Goal: Task Accomplishment & Management: Manage account settings

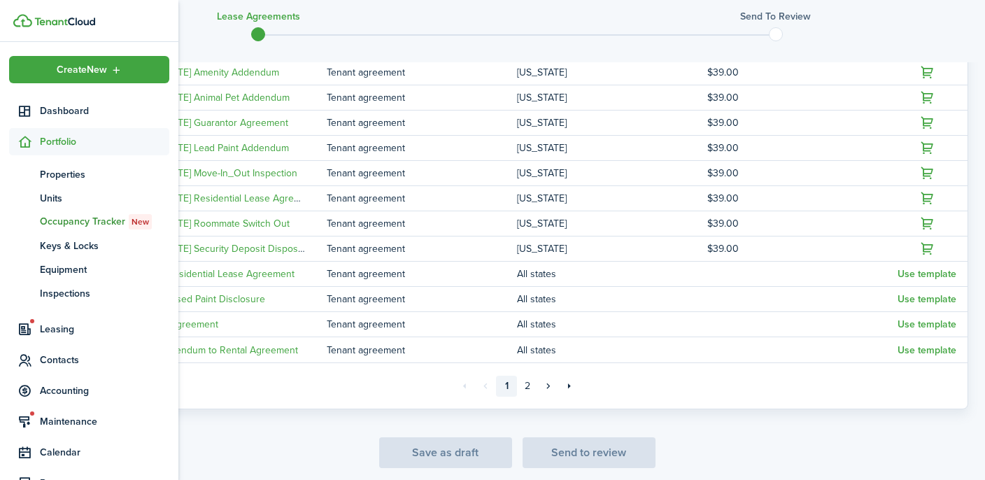
click at [64, 17] on img at bounding box center [64, 21] width 61 height 8
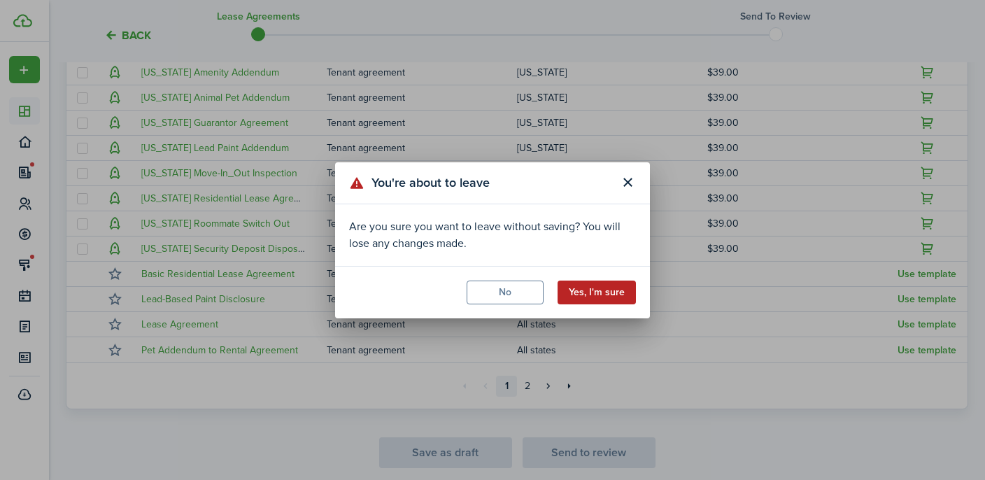
click at [609, 301] on button "Yes, I'm sure" at bounding box center [597, 293] width 78 height 24
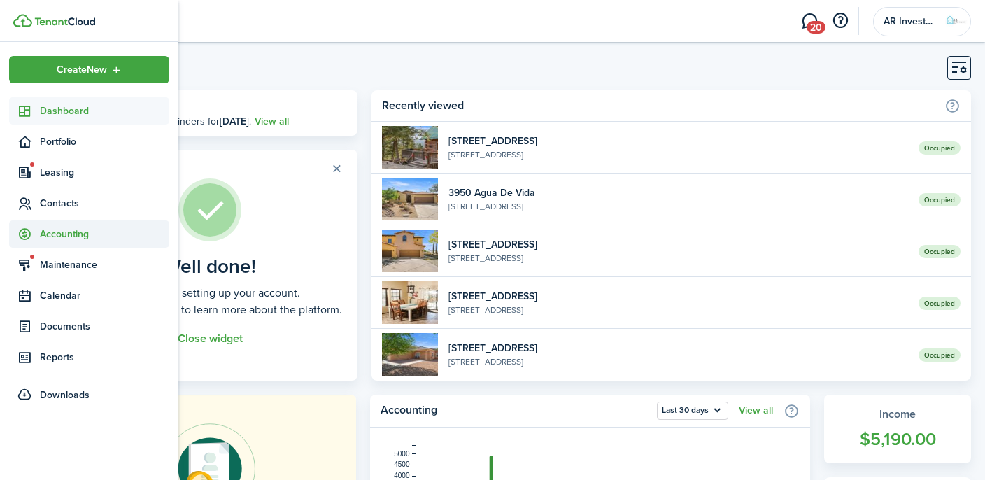
click at [39, 232] on sidebar-link-icon at bounding box center [24, 234] width 31 height 15
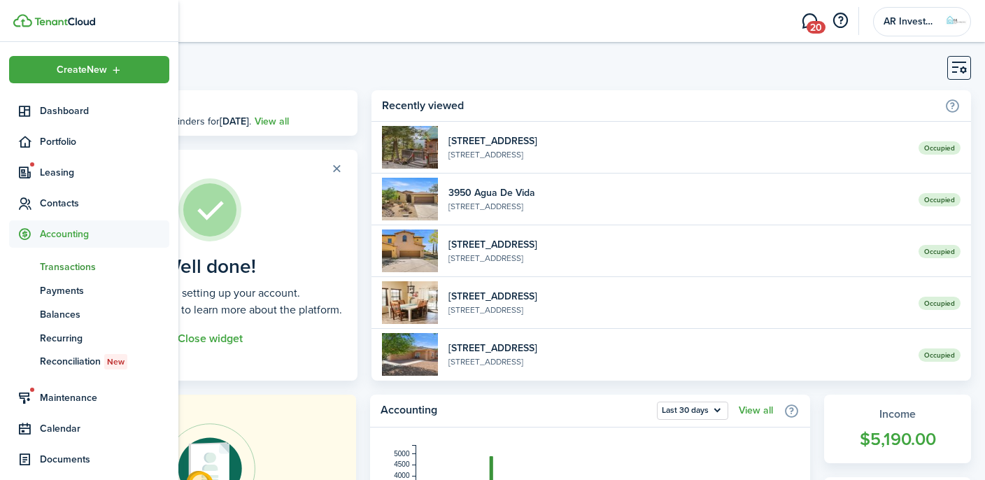
click at [68, 269] on span "Transactions" at bounding box center [104, 267] width 129 height 15
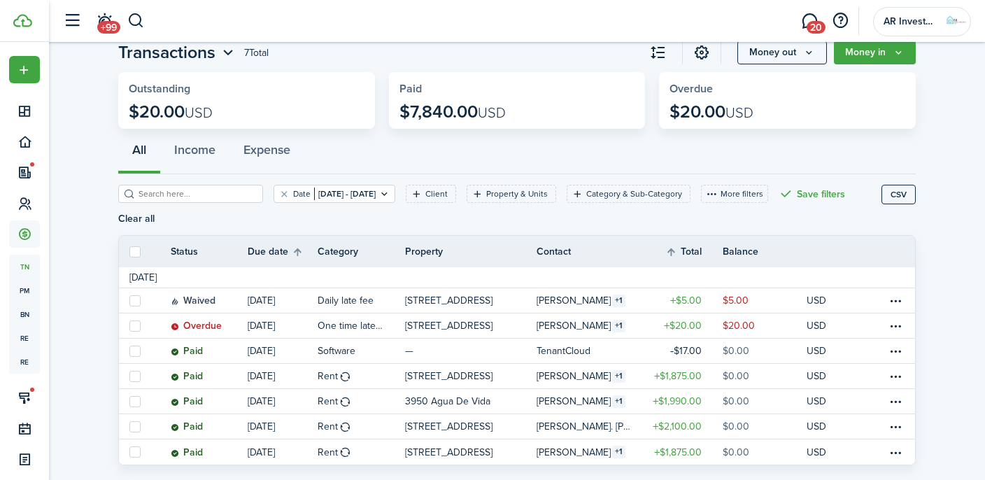
scroll to position [58, 0]
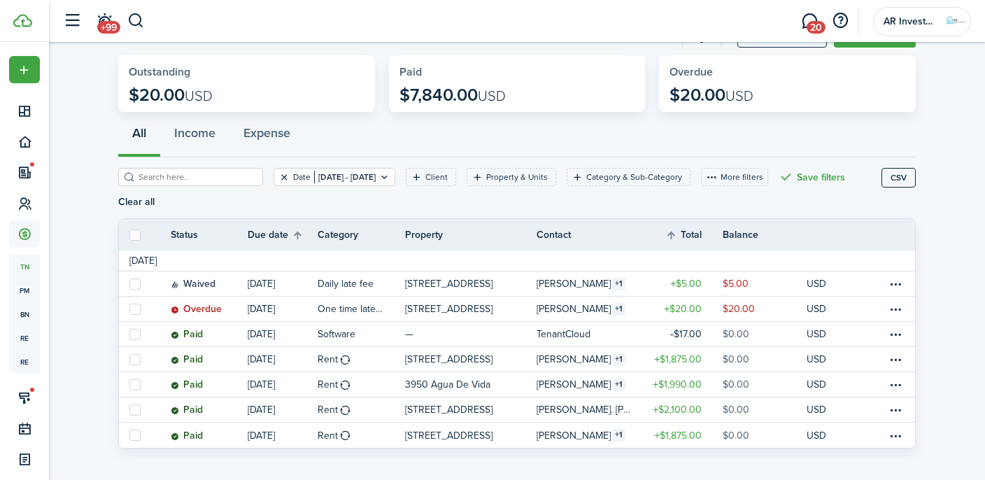
click at [279, 178] on button "Clear filter" at bounding box center [285, 176] width 12 height 11
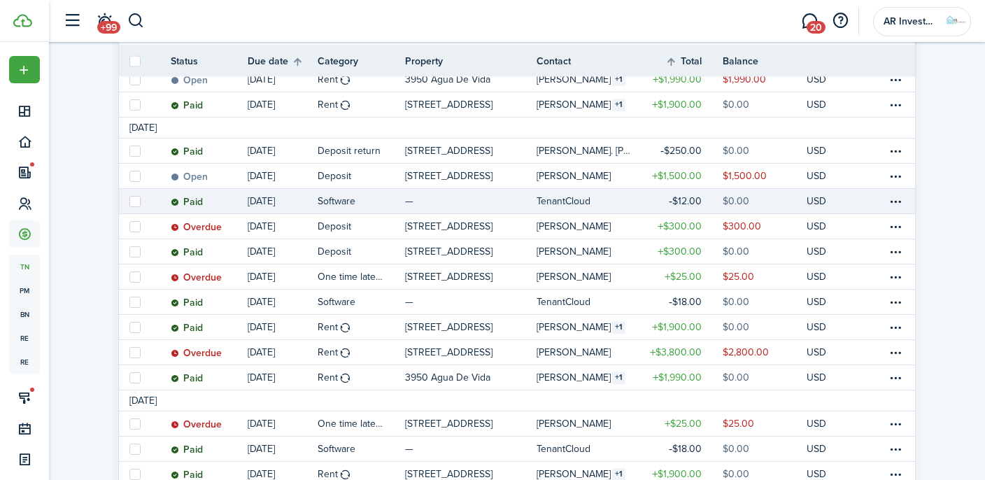
scroll to position [343, 0]
